Goal: Task Accomplishment & Management: Use online tool/utility

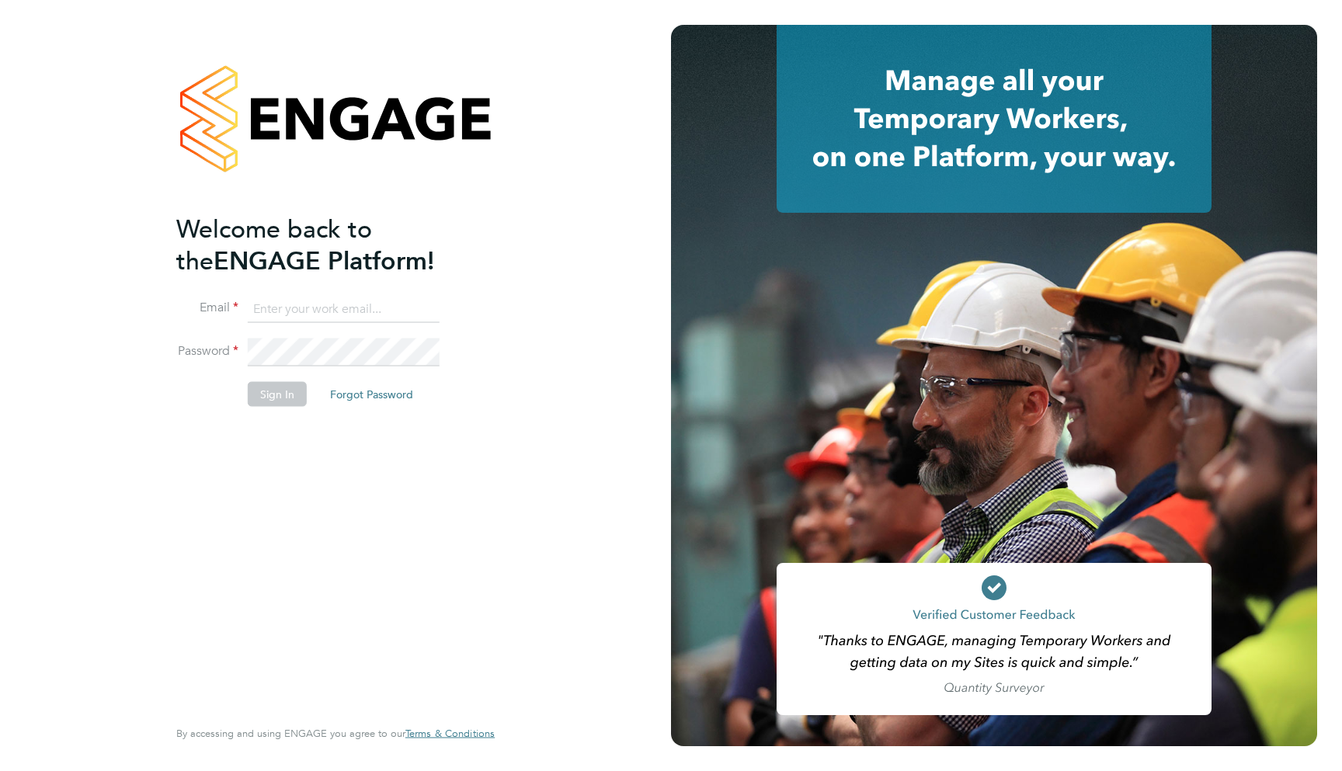
click at [352, 305] on input at bounding box center [344, 309] width 192 height 28
type input "support@engagelabs.io"
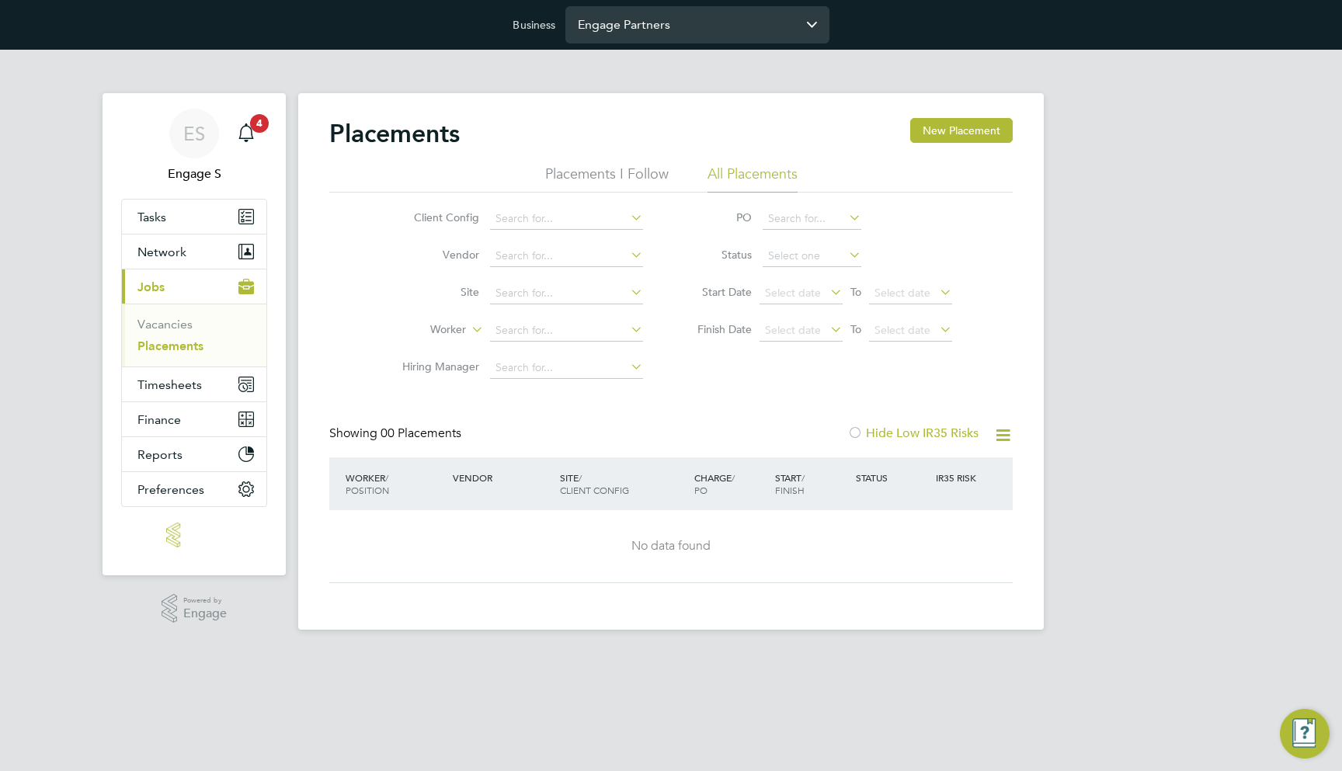
click at [663, 16] on input "Engage Partners" at bounding box center [697, 24] width 264 height 36
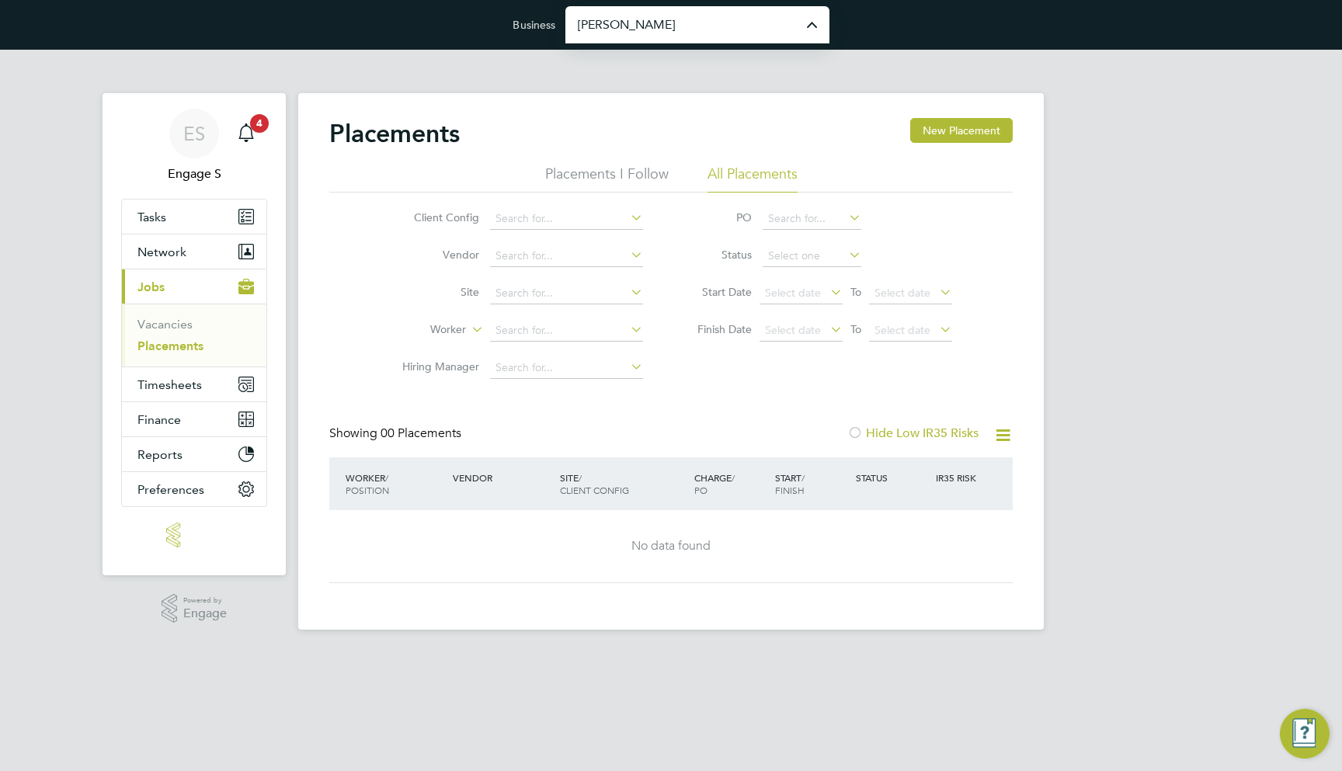
type input "[PERSON_NAME] Construction & Infrastructure Ltd"
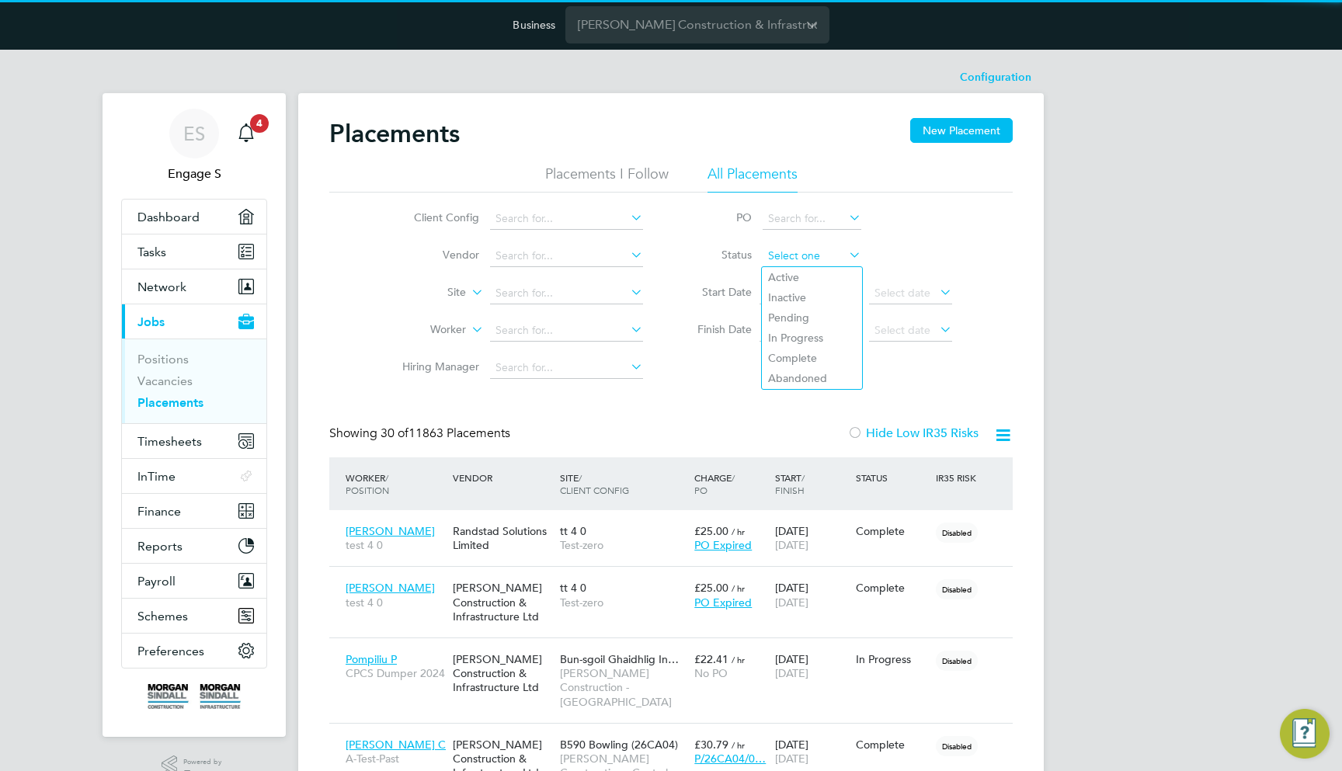
click at [787, 255] on input at bounding box center [811, 256] width 99 height 22
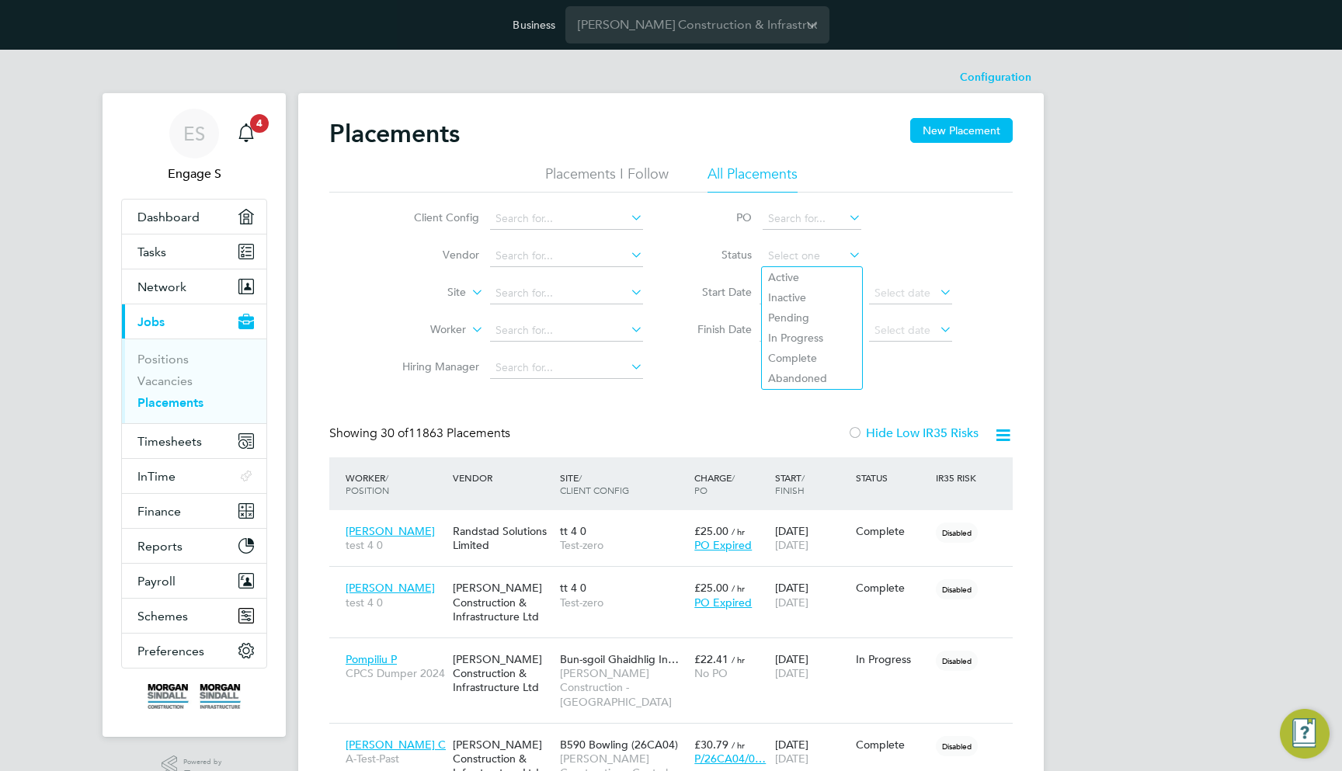
click at [822, 317] on li "Pending" at bounding box center [812, 317] width 100 height 20
type input "Pending"
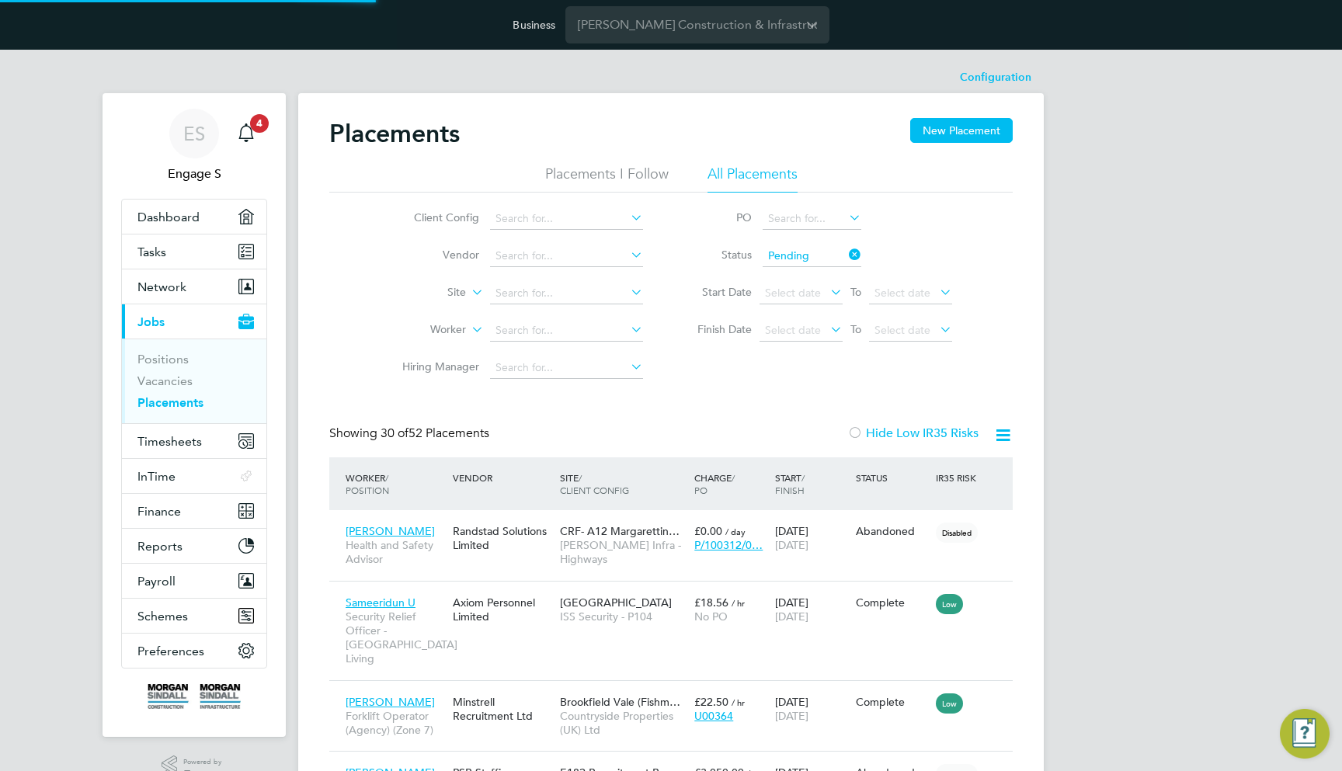
scroll to position [44, 135]
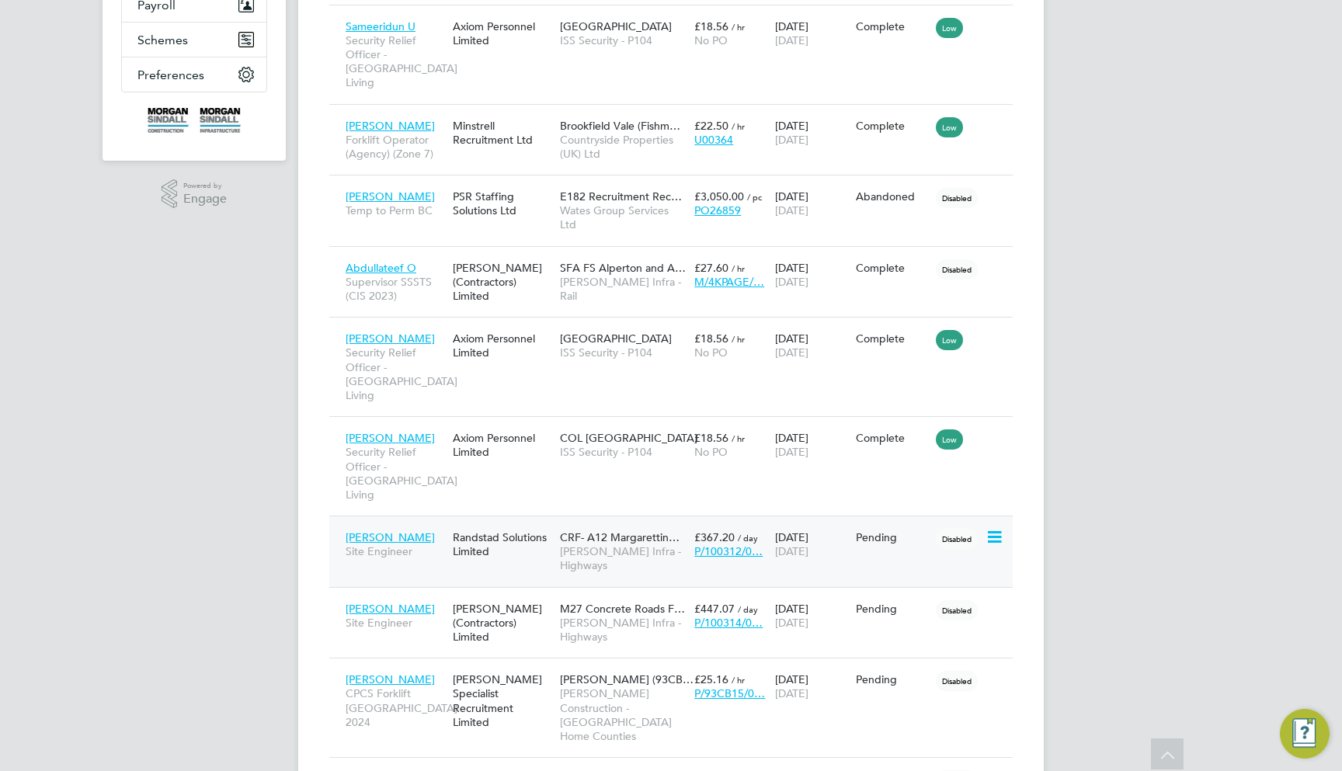
click at [874, 522] on div "Pending" at bounding box center [892, 537] width 81 height 30
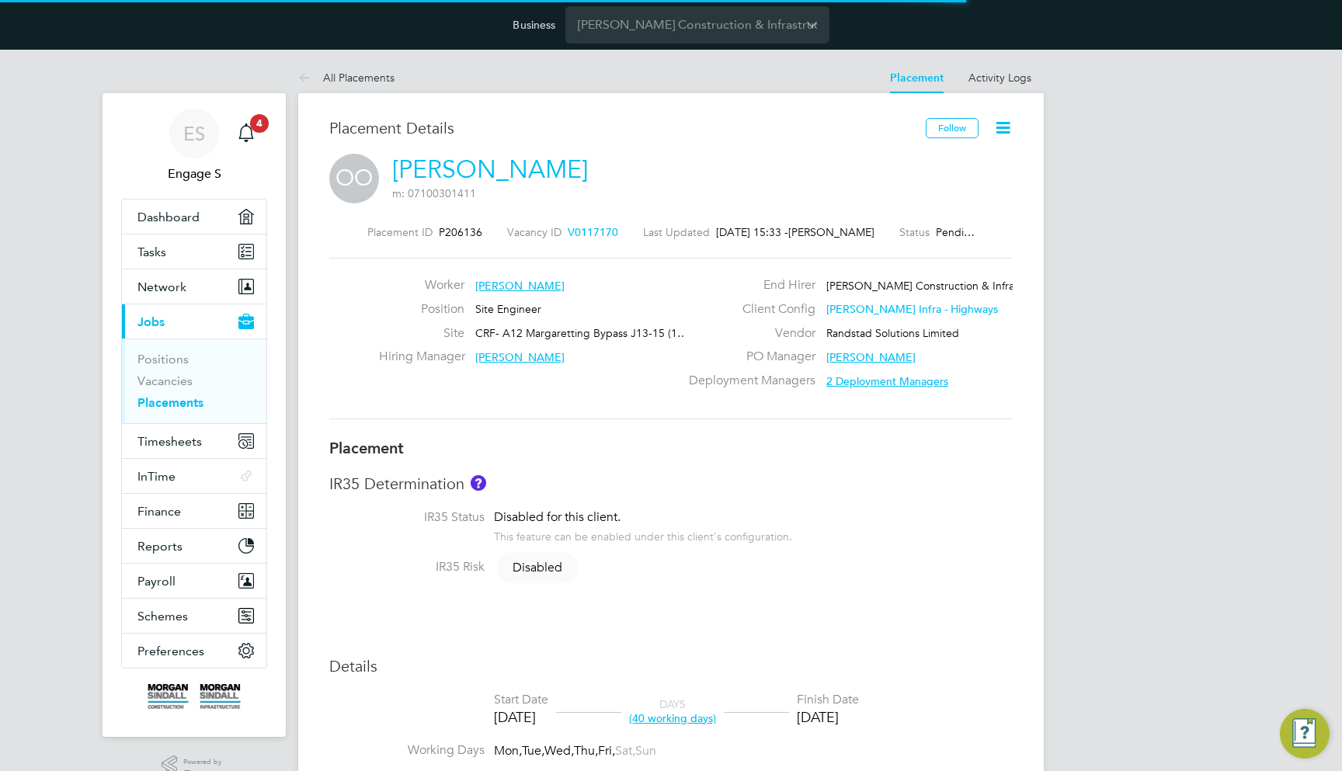
click at [1007, 134] on icon at bounding box center [1002, 127] width 19 height 19
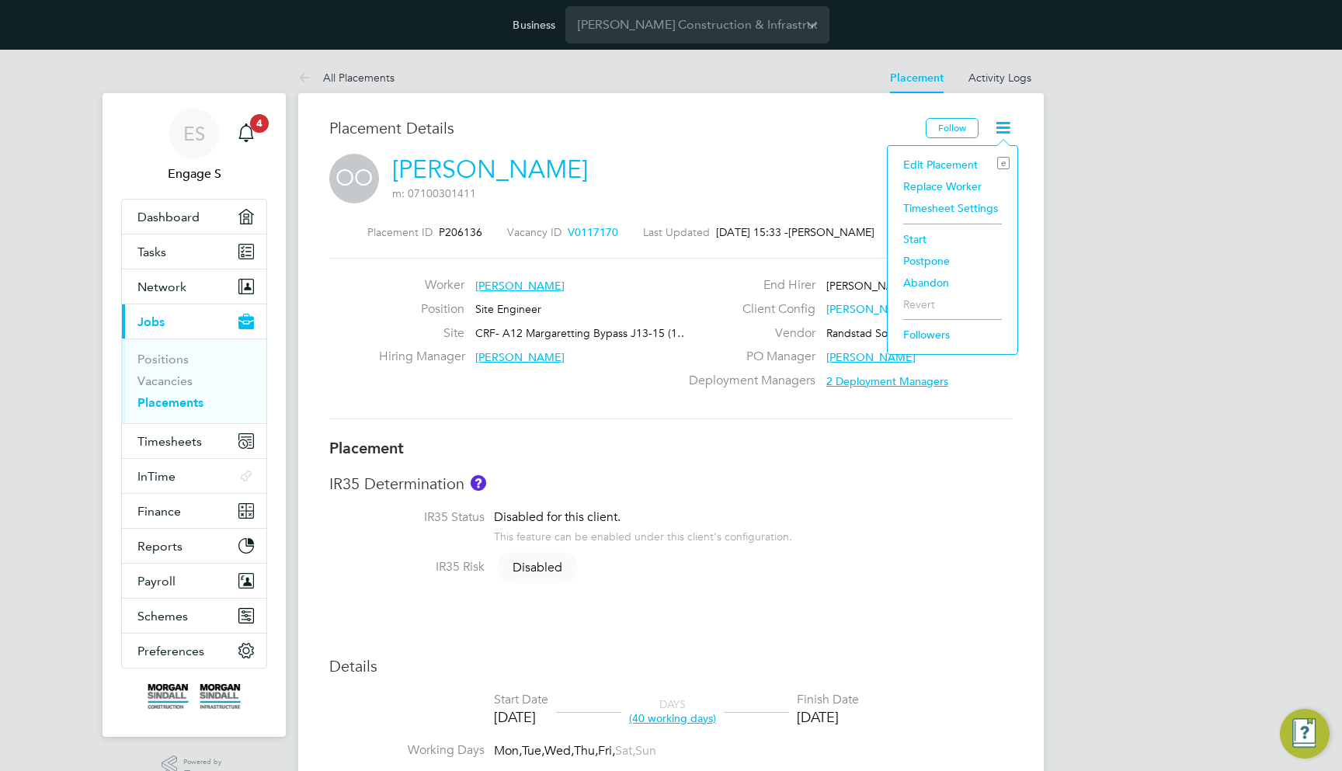
click at [913, 237] on li "Start" at bounding box center [952, 239] width 114 height 22
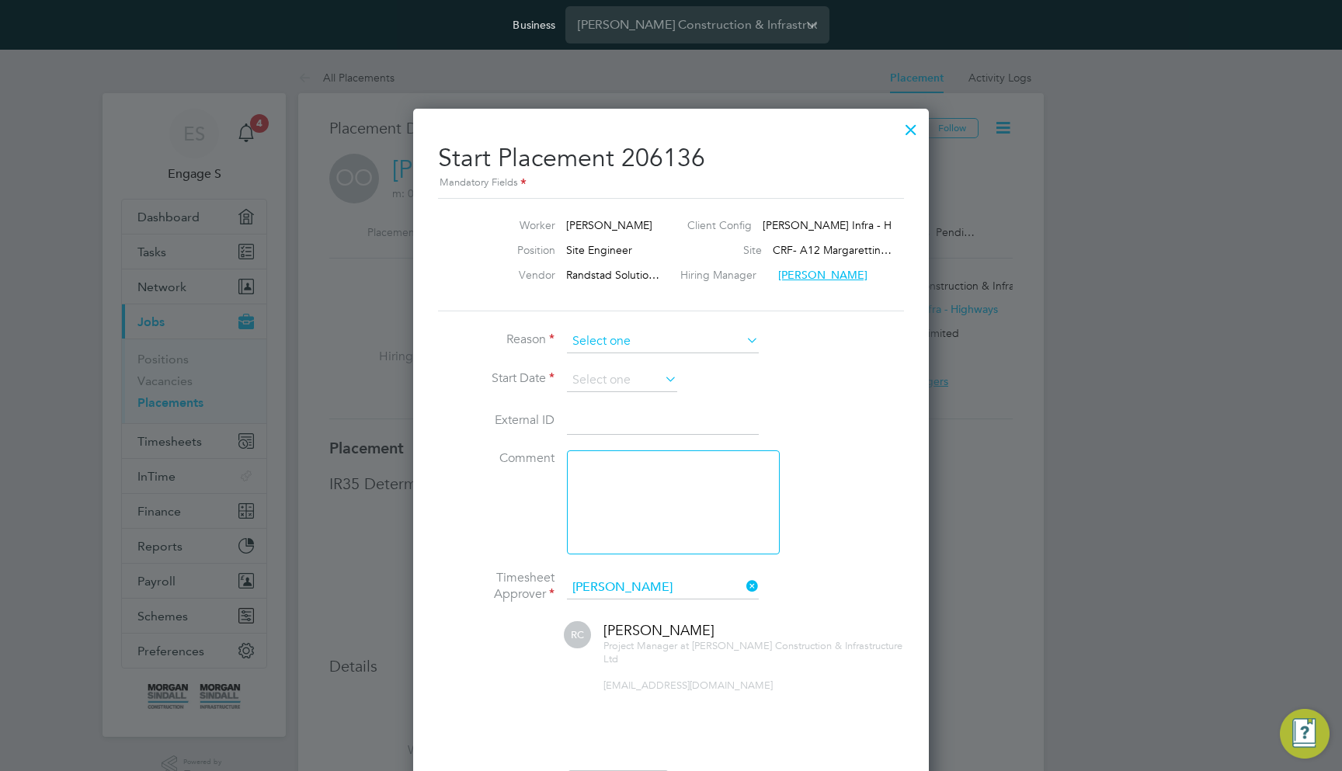
click at [682, 332] on input at bounding box center [663, 341] width 192 height 23
click at [696, 337] on input at bounding box center [663, 341] width 192 height 23
click at [848, 369] on li "Start Date" at bounding box center [671, 388] width 466 height 39
click at [639, 337] on input at bounding box center [663, 341] width 192 height 23
click at [655, 391] on li "Other" at bounding box center [662, 401] width 193 height 20
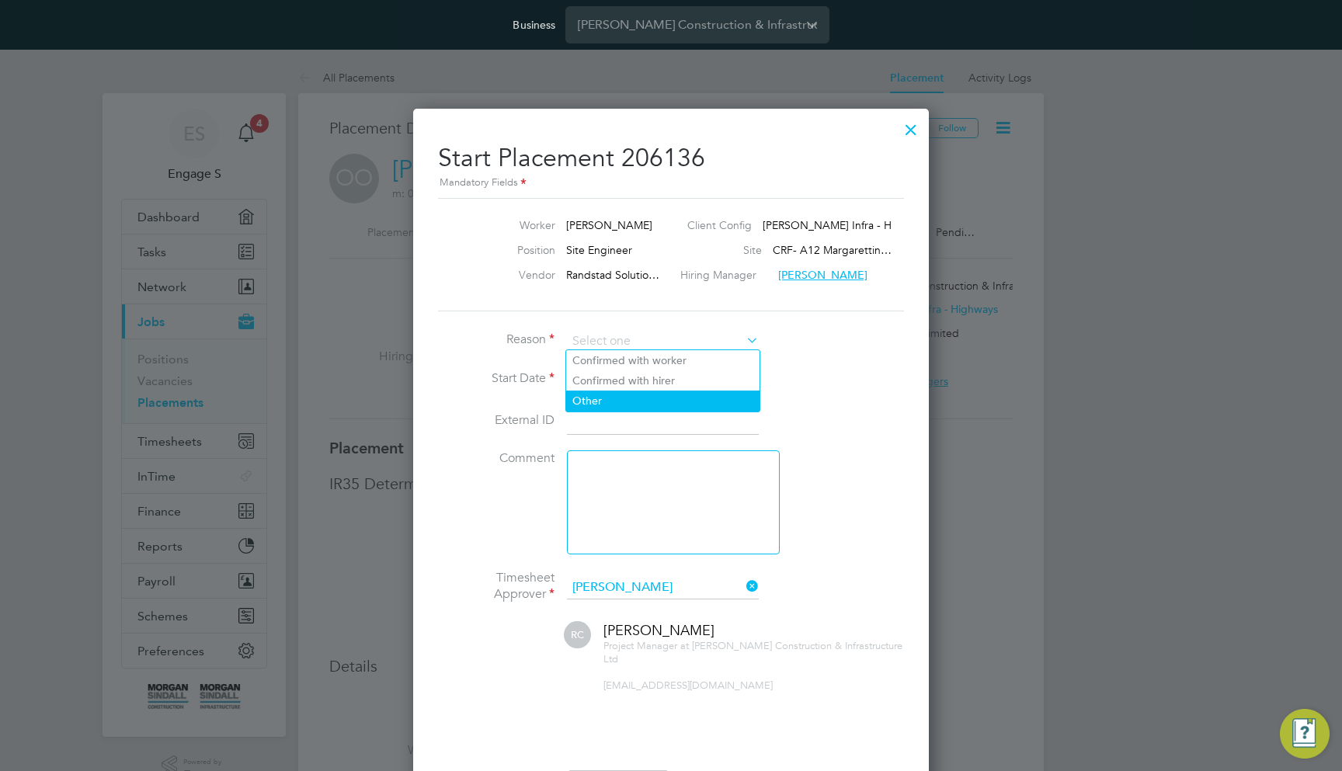
type input "Other"
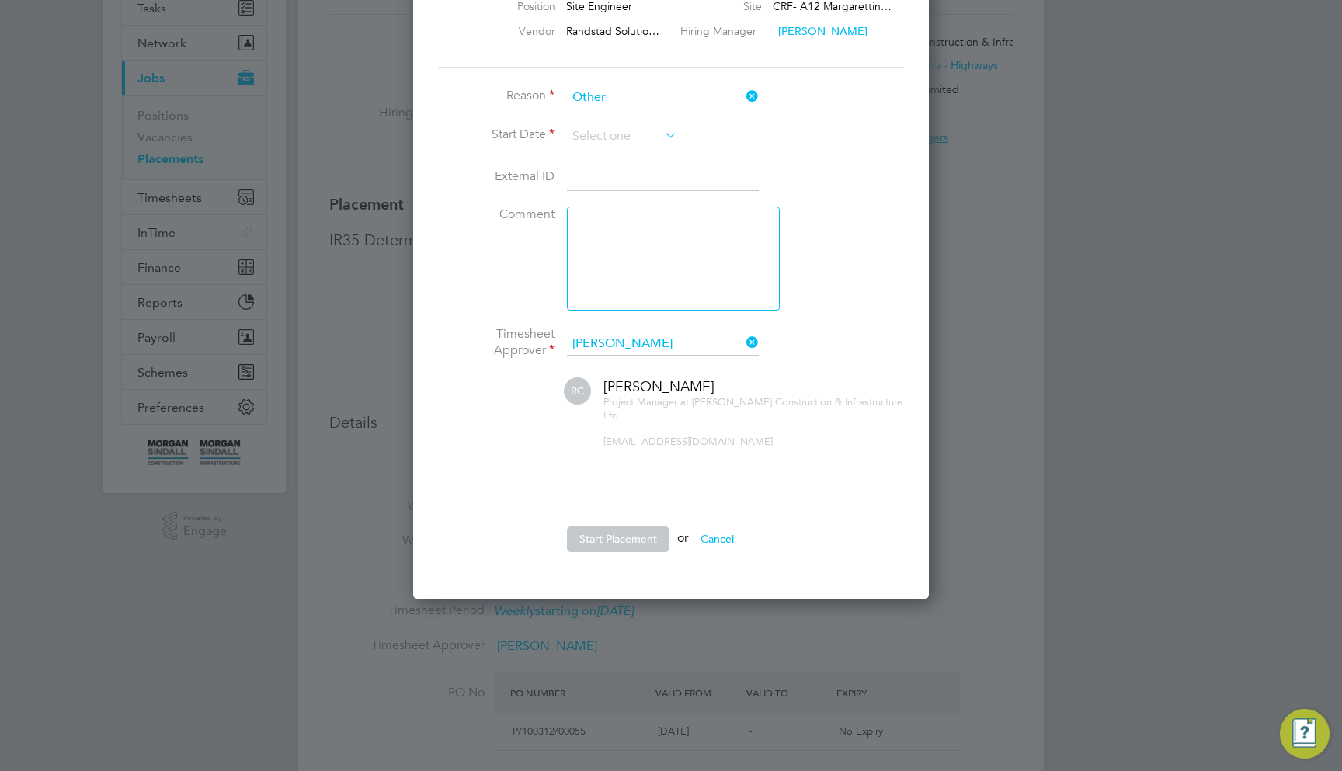
scroll to position [254, 0]
